Goal: Complete application form: Complete application form

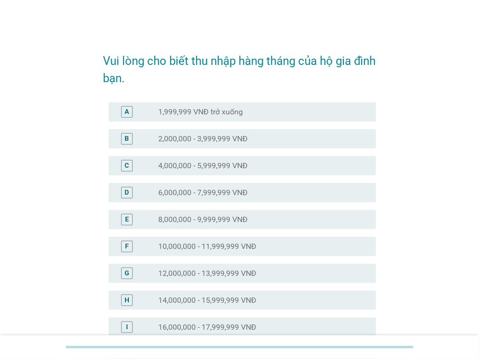
scroll to position [144, 0]
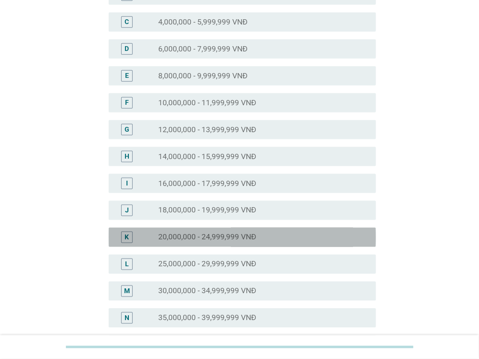
click at [229, 237] on label "20,000,000 - 24,999,999 VNĐ" at bounding box center [207, 238] width 98 height 10
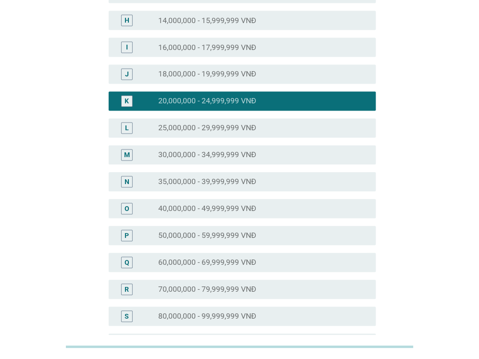
scroll to position [232, 0]
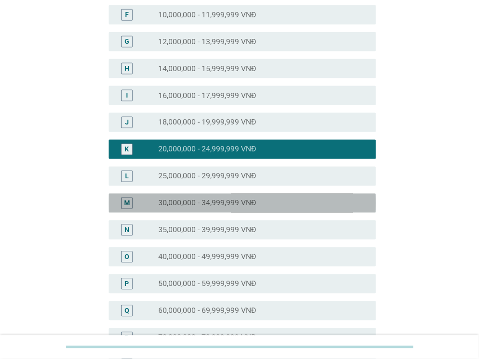
click at [242, 196] on div "M radio_button_unchecked 30,000,000 - 34,999,999 VNĐ" at bounding box center [242, 203] width 267 height 19
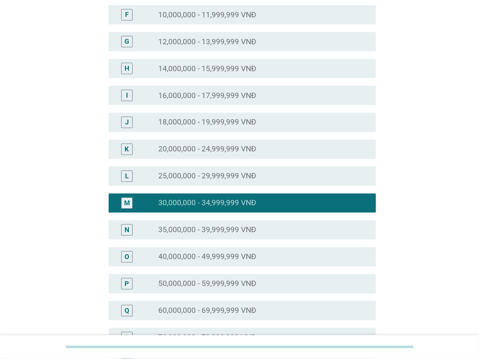
scroll to position [424, 0]
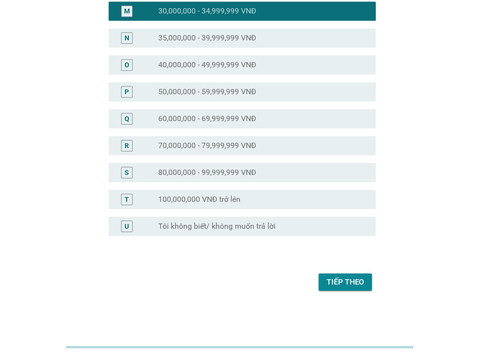
click at [336, 282] on div "Tiếp theo" at bounding box center [345, 282] width 38 height 12
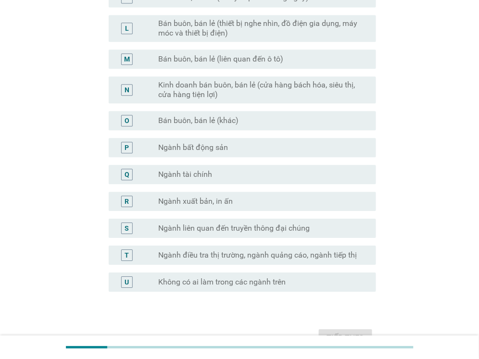
scroll to position [0, 0]
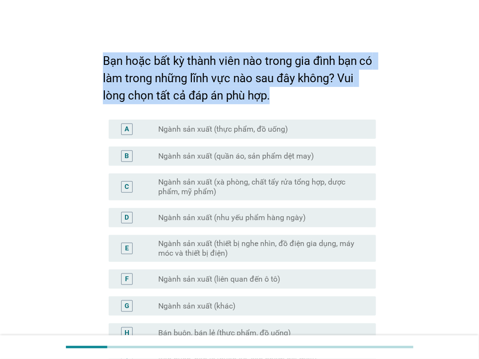
drag, startPoint x: 96, startPoint y: 59, endPoint x: 312, endPoint y: 97, distance: 219.1
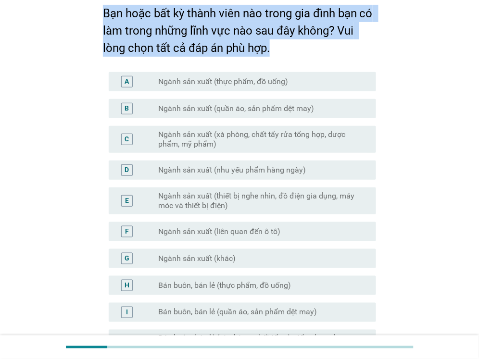
scroll to position [96, 0]
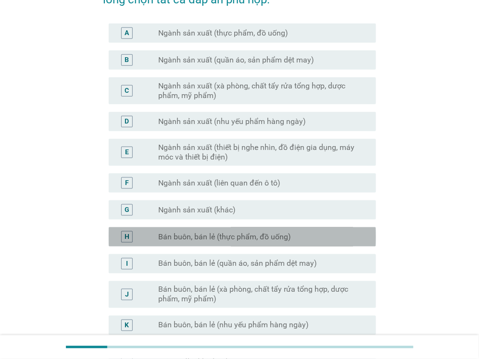
click at [236, 242] on div "H radio_button_unchecked Bán buôn, bán lẻ (thực phẩm, đồ uống)" at bounding box center [242, 236] width 267 height 19
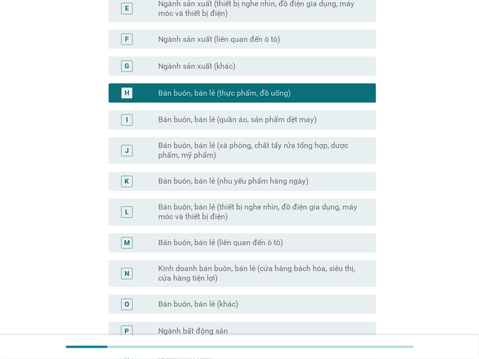
scroll to position [288, 0]
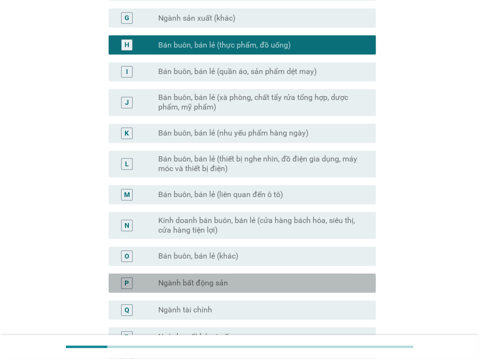
click at [216, 285] on label "Ngành bất động sản" at bounding box center [193, 284] width 70 height 10
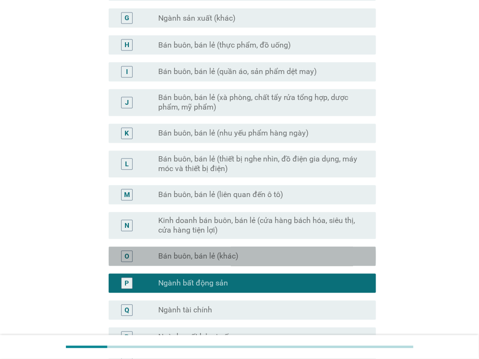
click at [211, 258] on label "Bán buôn, bán lẻ (khác)" at bounding box center [198, 257] width 80 height 10
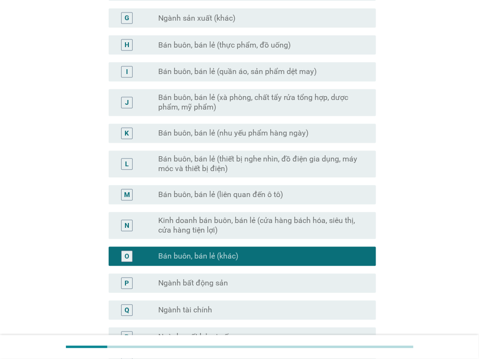
scroll to position [336, 0]
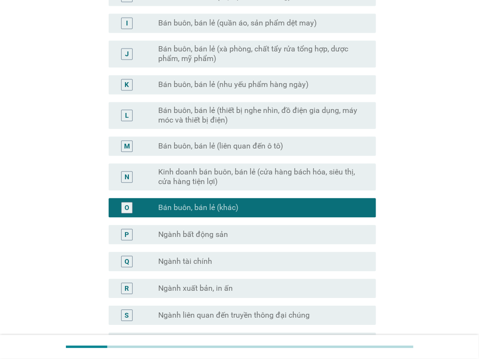
click at [211, 228] on div "P radio_button_unchecked Ngành bất động sản" at bounding box center [242, 234] width 267 height 19
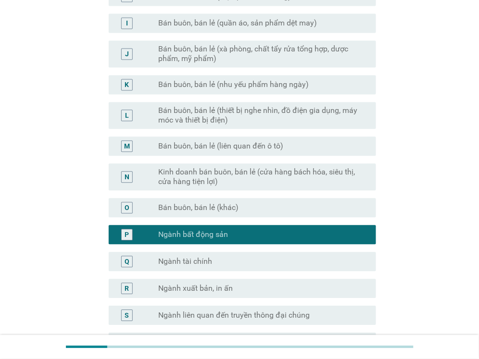
scroll to position [480, 0]
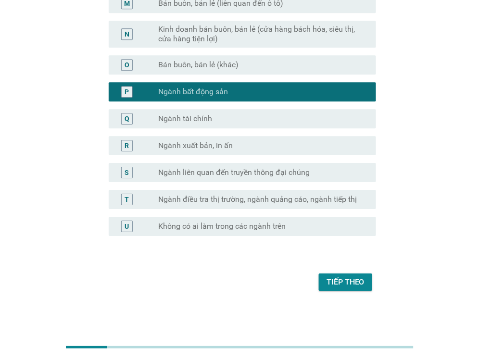
click at [343, 287] on button "Tiếp theo" at bounding box center [345, 281] width 53 height 17
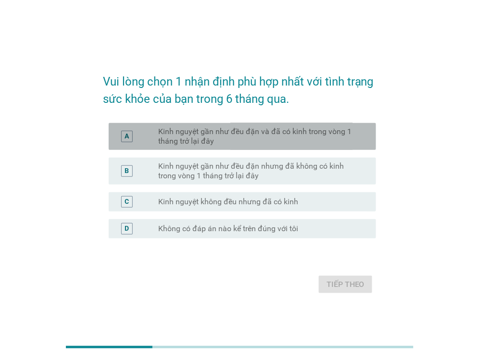
click at [198, 135] on label "Kinh nguyệt gần như đều đặn và đã có kinh trong vòng 1 tháng trở lại đây" at bounding box center [259, 136] width 202 height 19
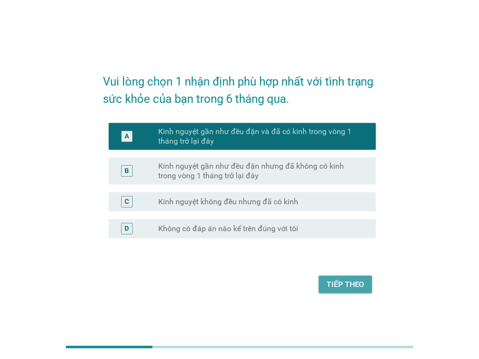
click at [350, 281] on div "Tiếp theo" at bounding box center [345, 285] width 38 height 12
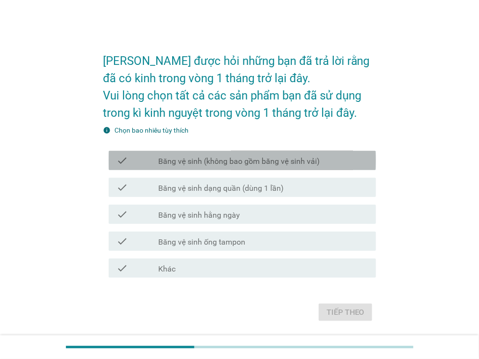
click at [271, 162] on label "Băng vệ sinh (không bao gồm băng vệ sinh vải)" at bounding box center [238, 162] width 161 height 10
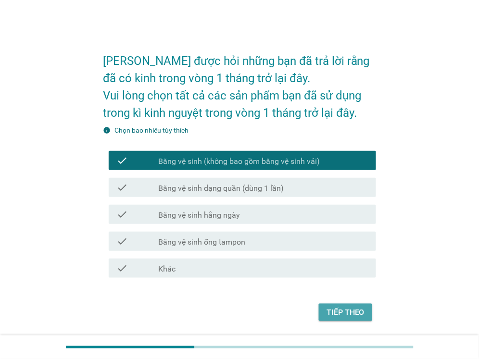
click at [345, 311] on div "Tiếp theo" at bounding box center [345, 313] width 38 height 12
